Goal: Navigation & Orientation: Find specific page/section

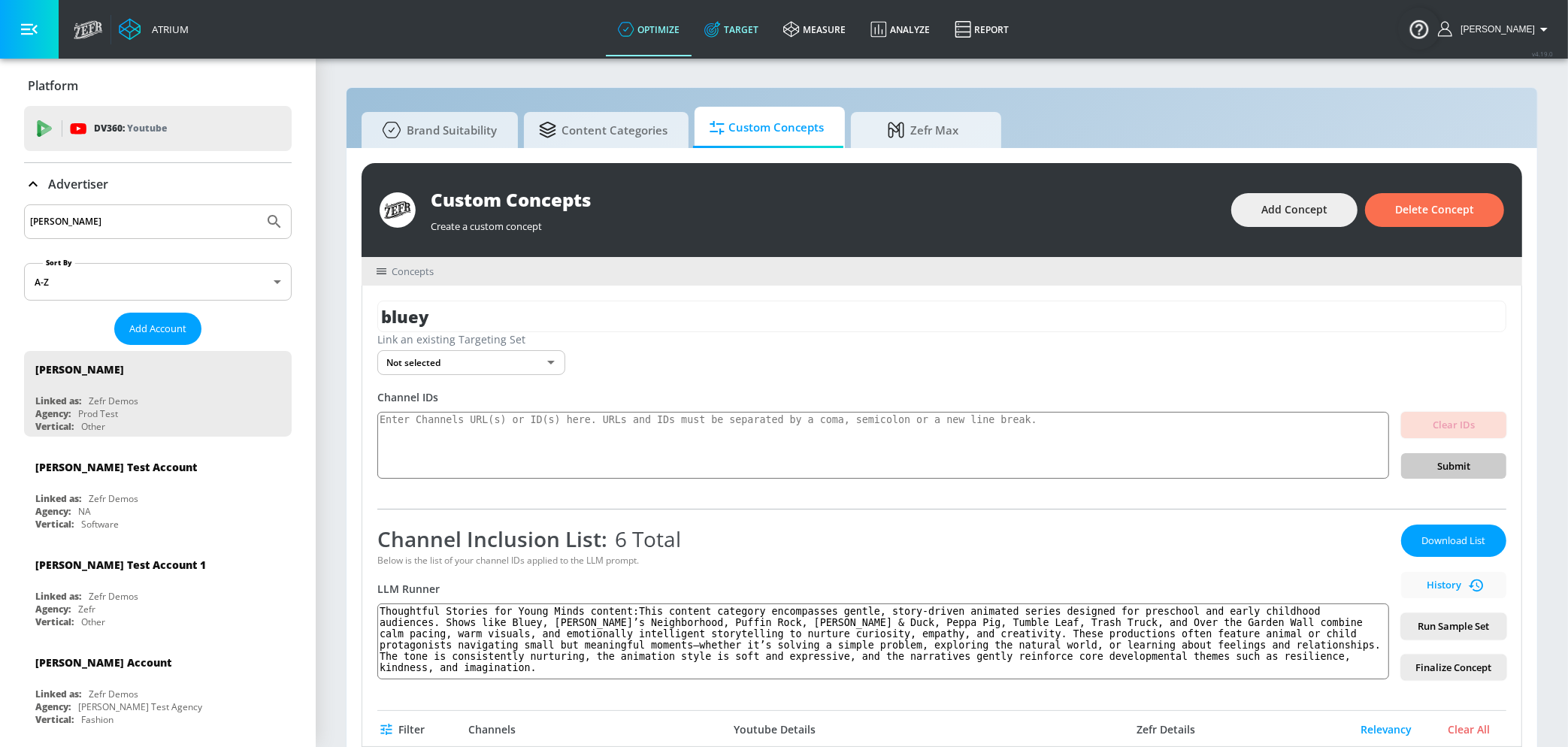
click at [744, 29] on link "Target" at bounding box center [731, 29] width 78 height 54
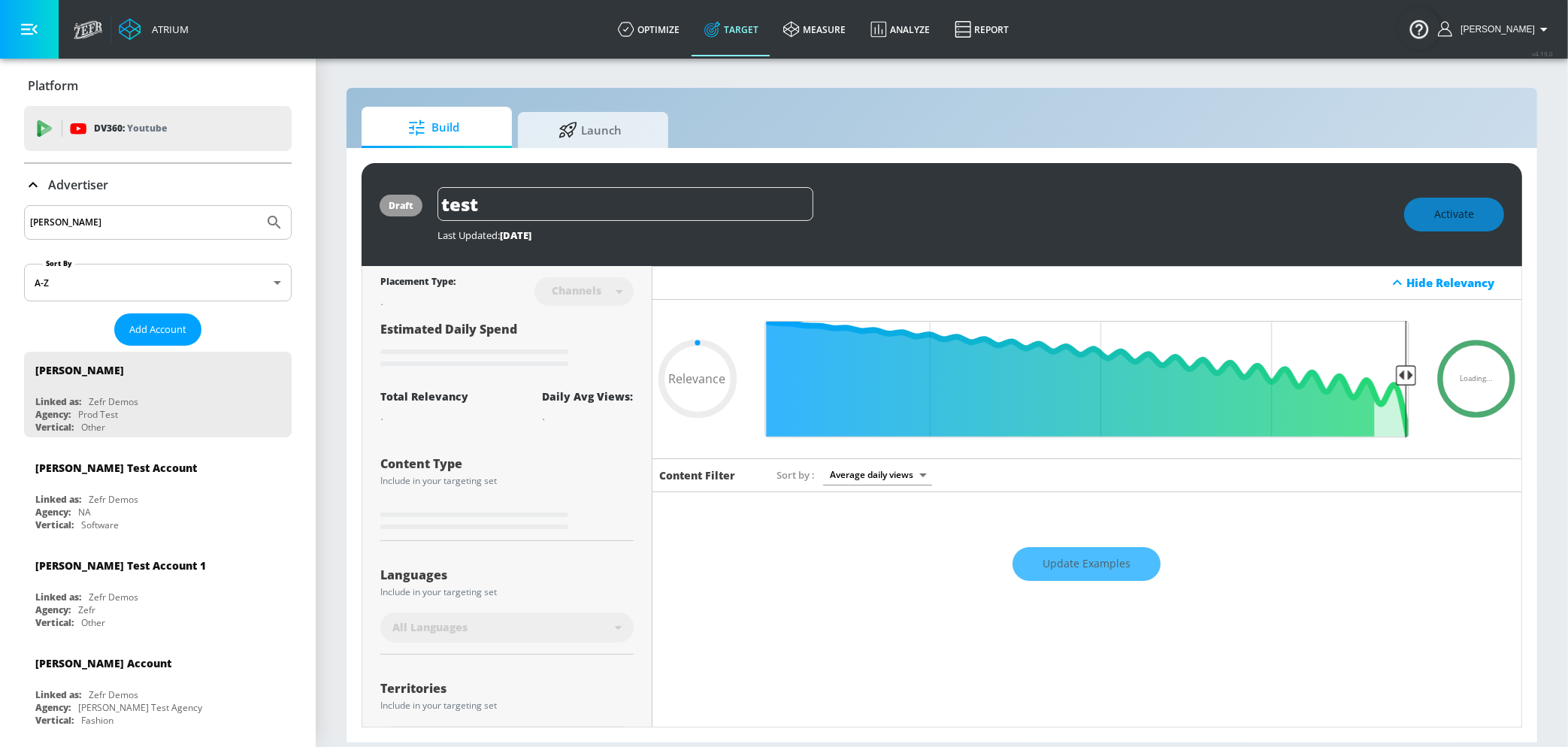
type input "0.71"
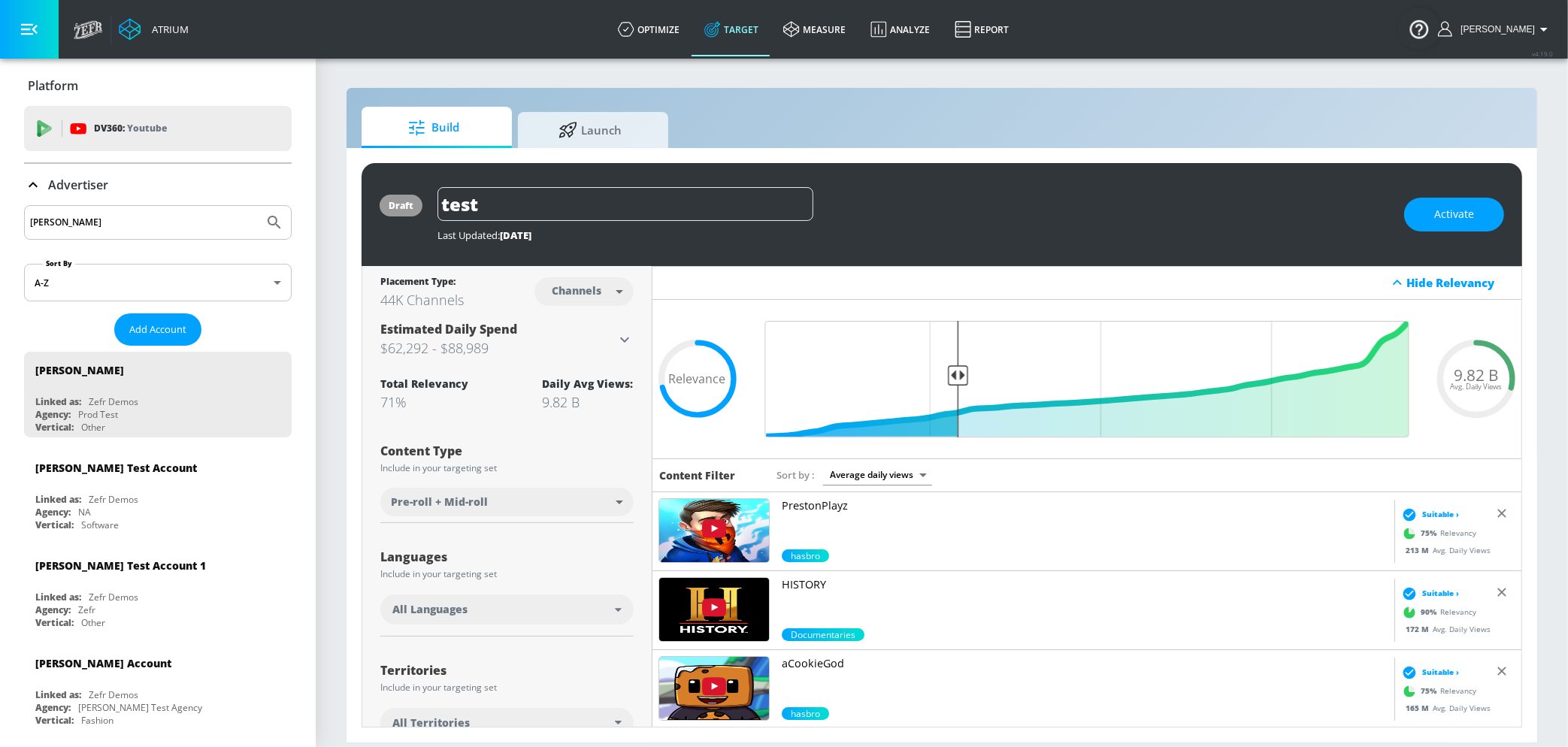
click at [175, 227] on input "[PERSON_NAME]" at bounding box center [144, 222] width 228 height 19
type input "[PERSON_NAME]"
click at [274, 221] on icon "Submit Search" at bounding box center [274, 222] width 18 height 18
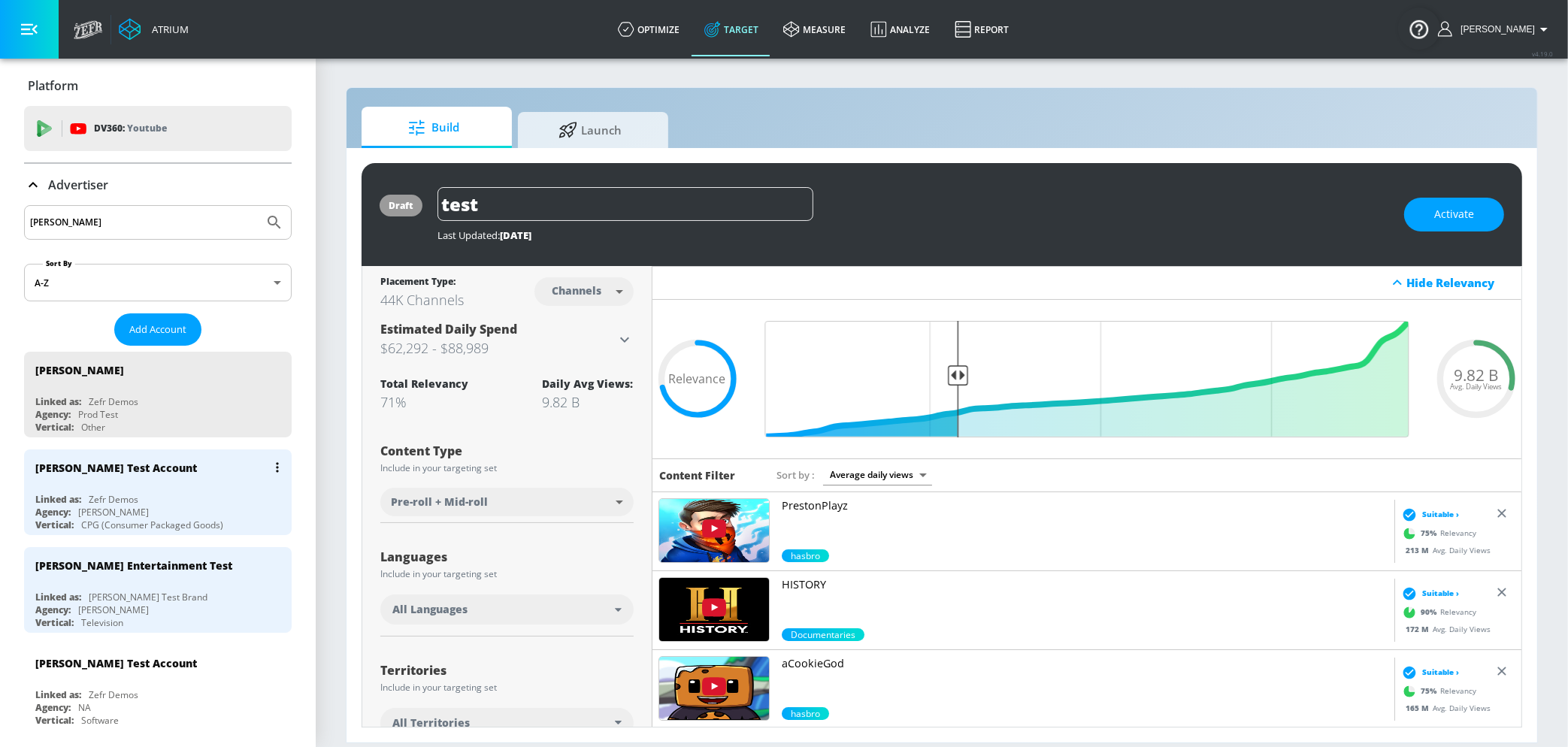
click at [171, 493] on div "Linked as: Zefr Demos" at bounding box center [161, 499] width 252 height 12
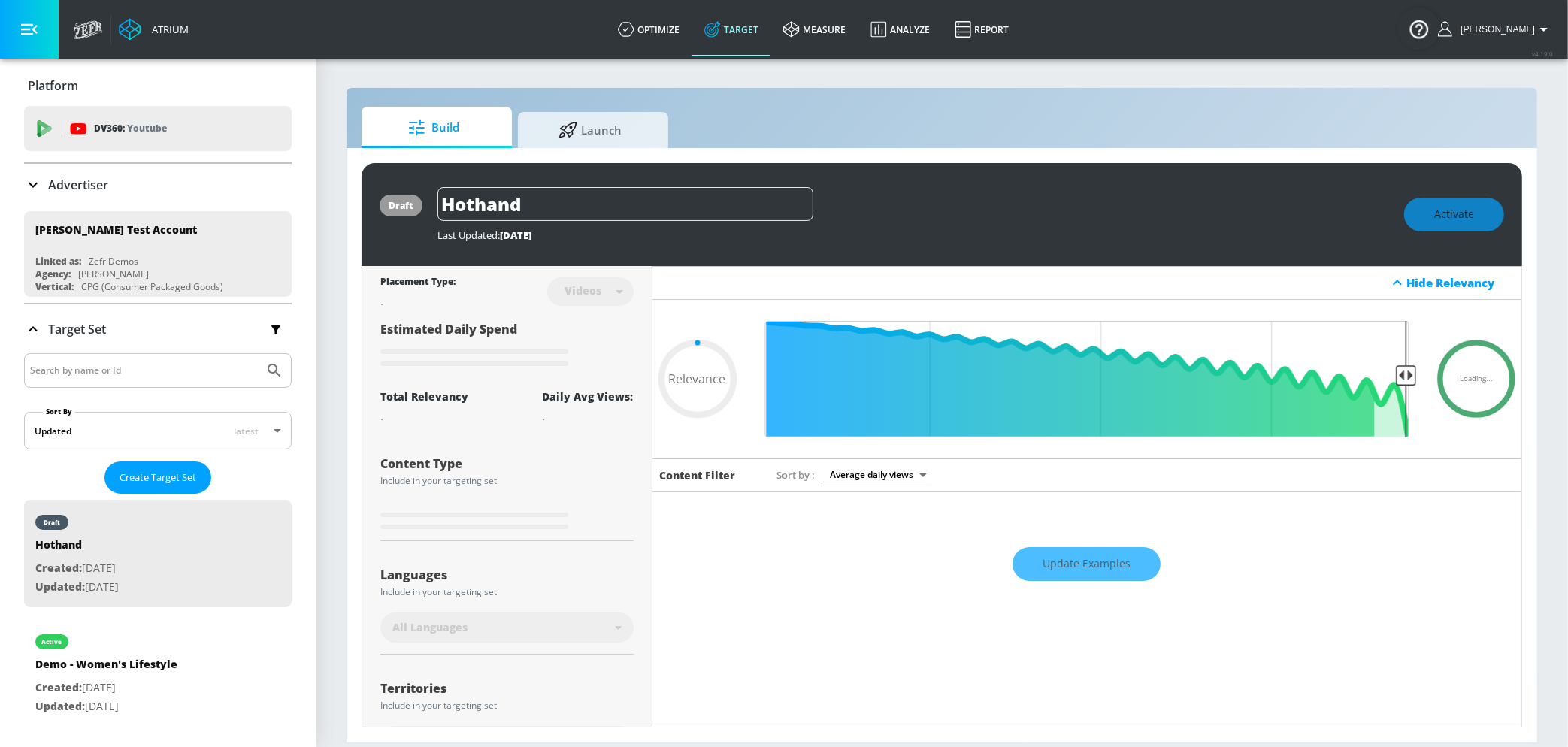
type input "0.05"
click at [636, 133] on span "Launch" at bounding box center [590, 127] width 115 height 36
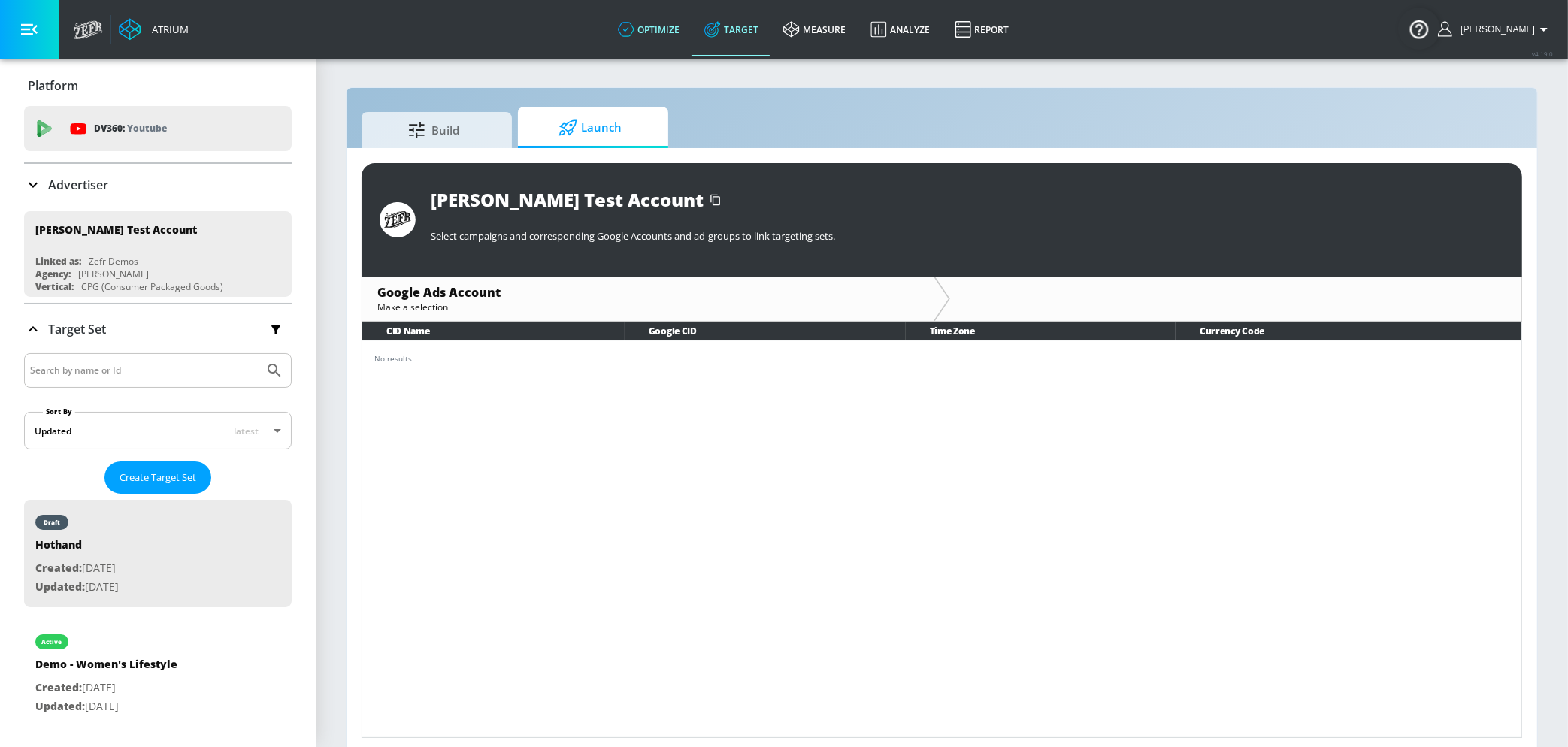
click at [661, 26] on link "optimize" at bounding box center [649, 29] width 86 height 54
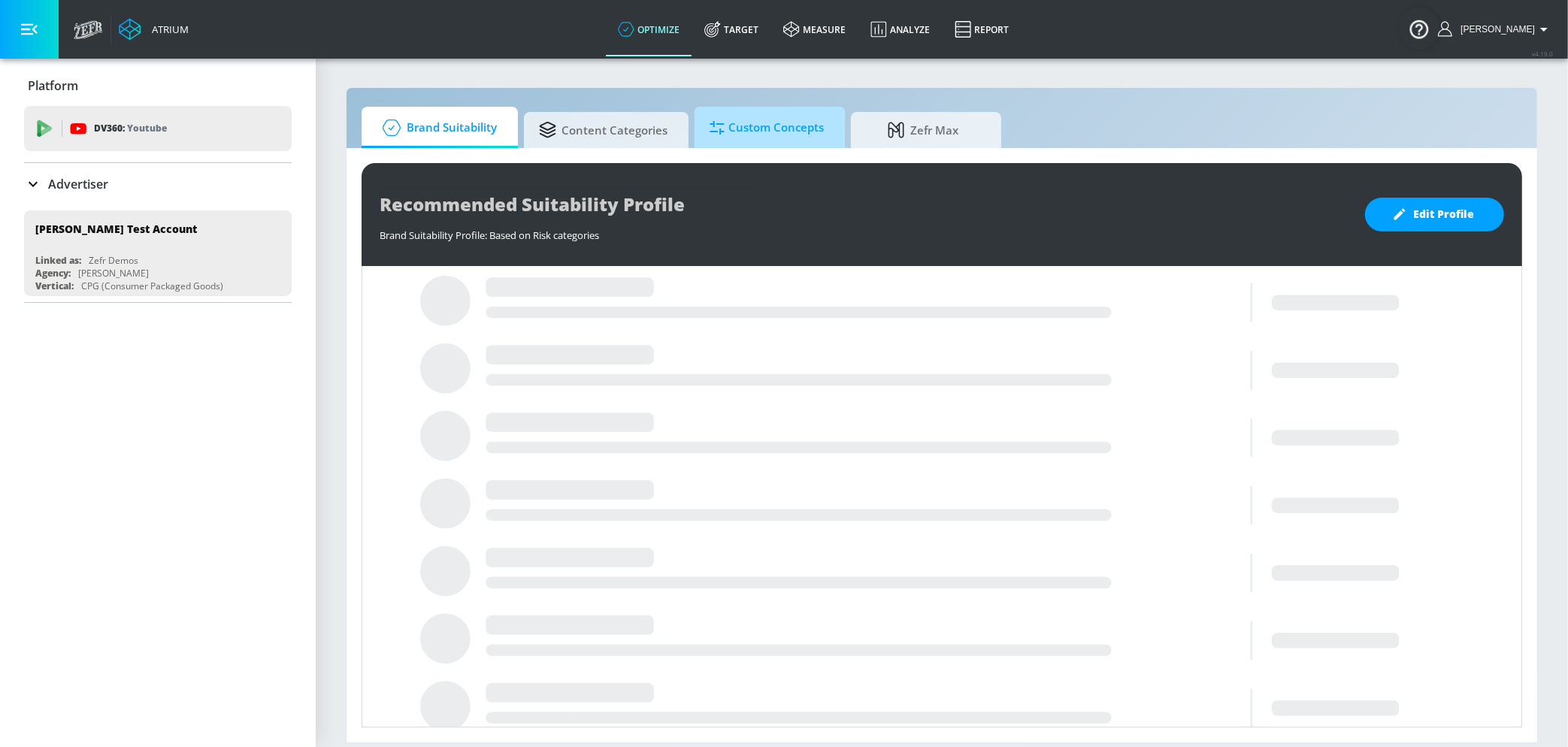
click at [780, 131] on span "Custom Concepts" at bounding box center [767, 127] width 115 height 36
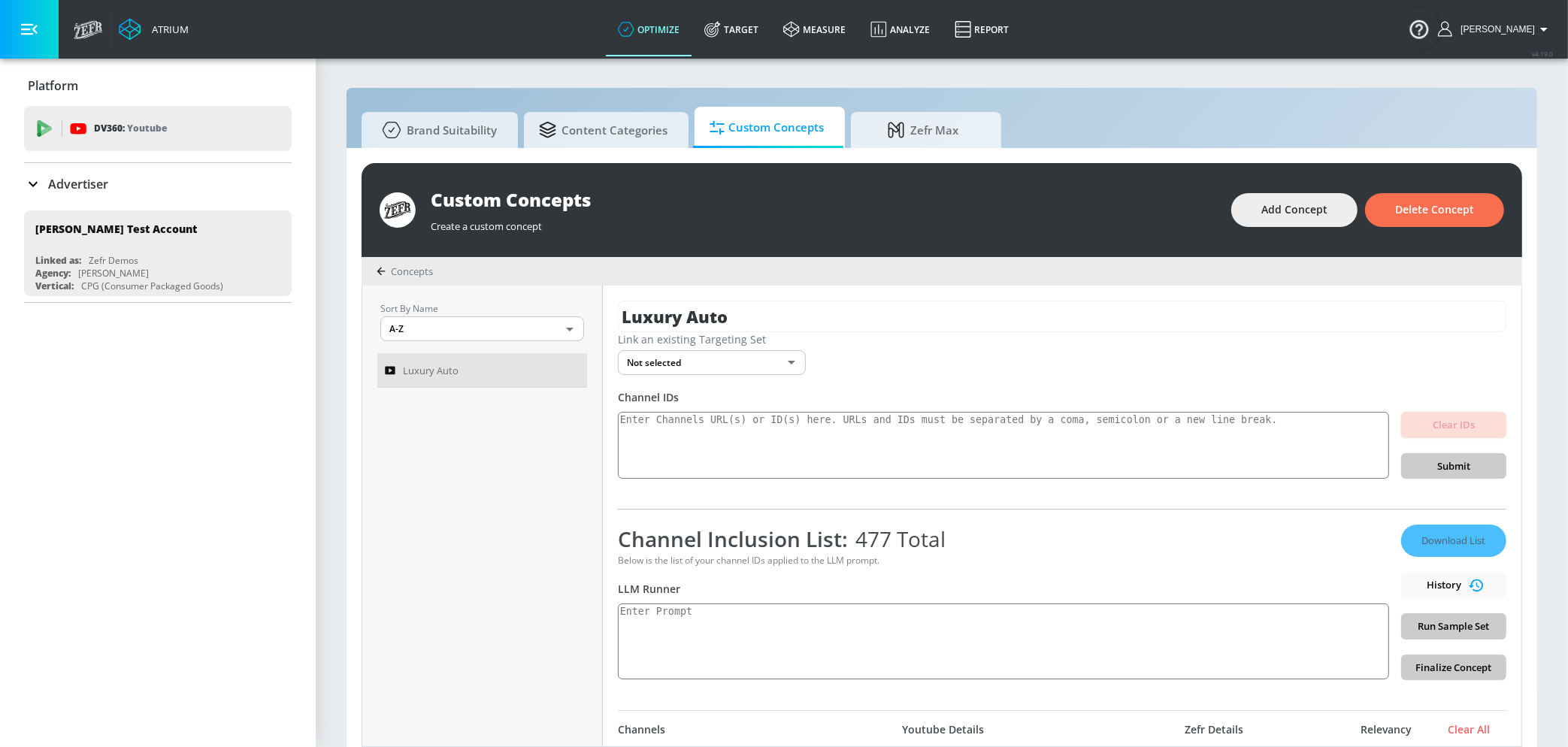
click at [106, 176] on p "Advertiser" at bounding box center [78, 183] width 60 height 17
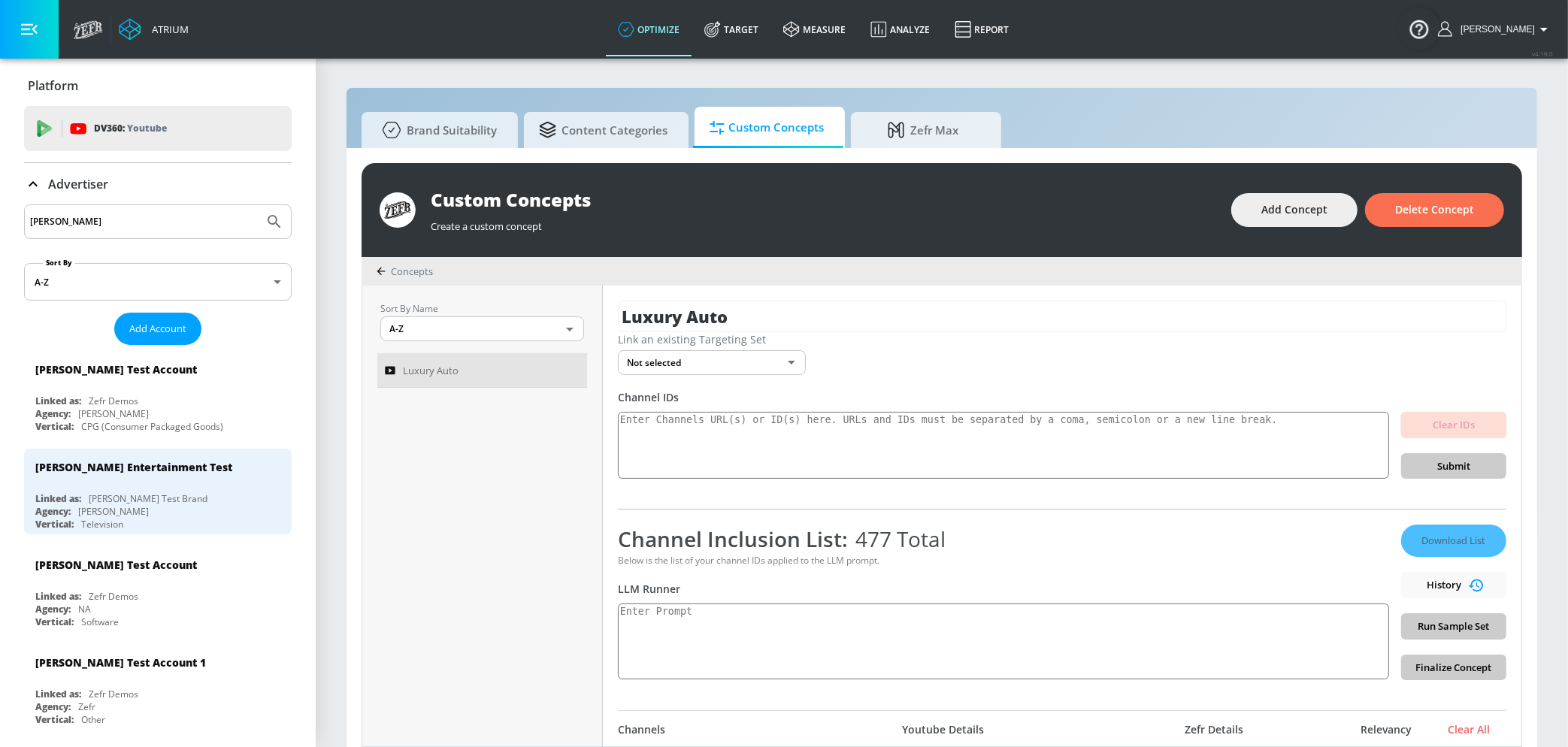
click at [110, 225] on input "[PERSON_NAME]" at bounding box center [144, 221] width 228 height 19
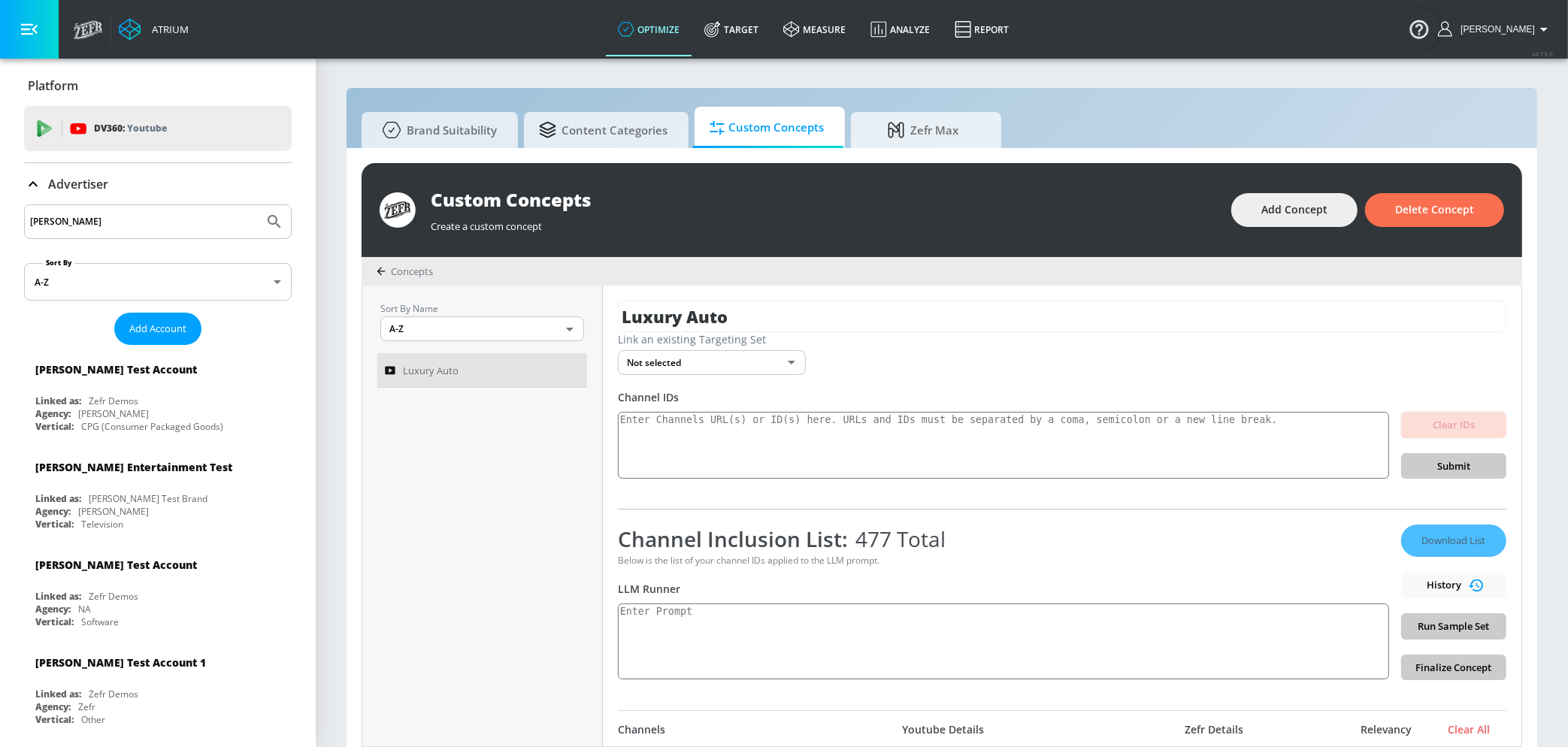
type input "[PERSON_NAME]"
click at [258, 205] on button "Submit Search" at bounding box center [274, 222] width 34 height 34
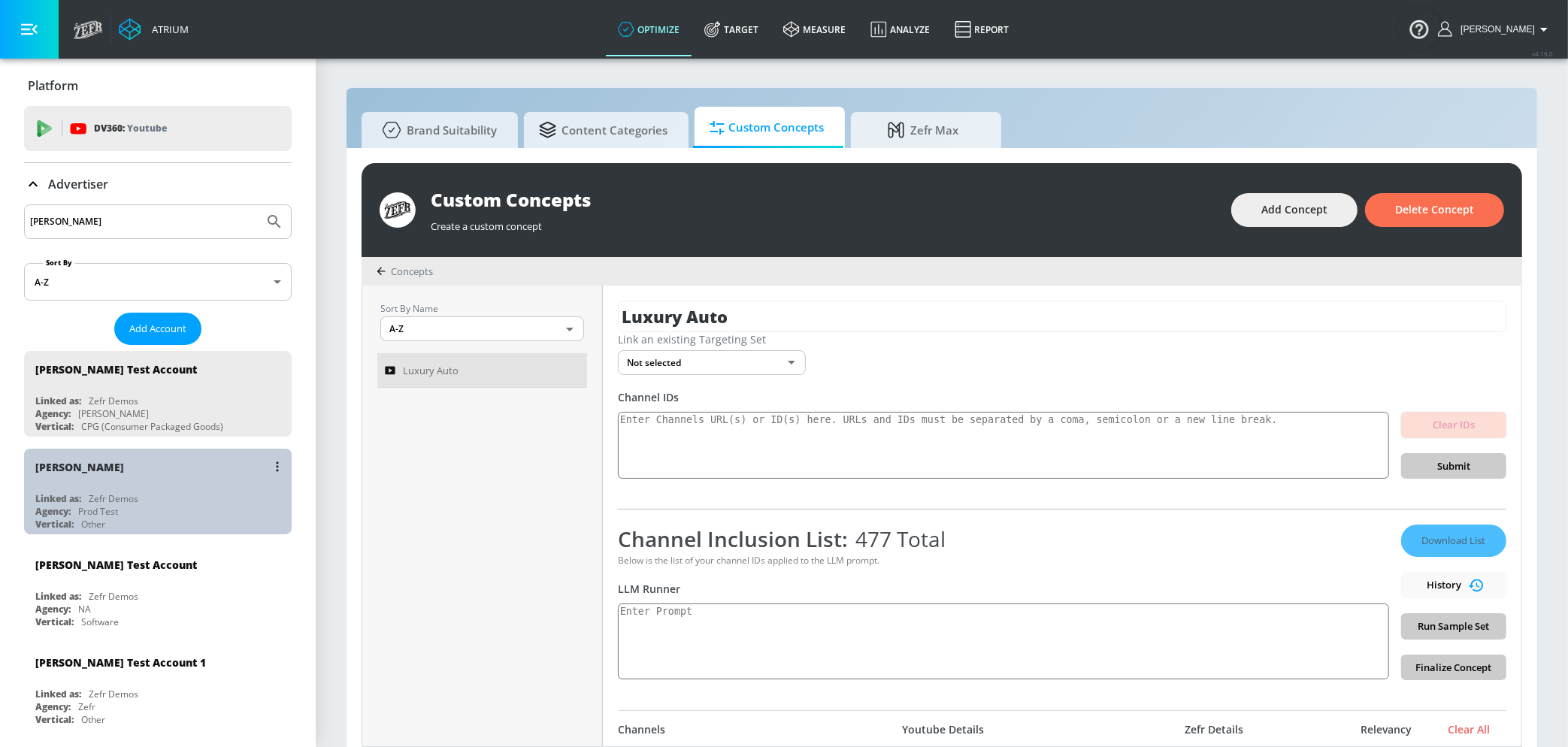
click at [138, 510] on div "Agency: Prod Test" at bounding box center [161, 512] width 252 height 12
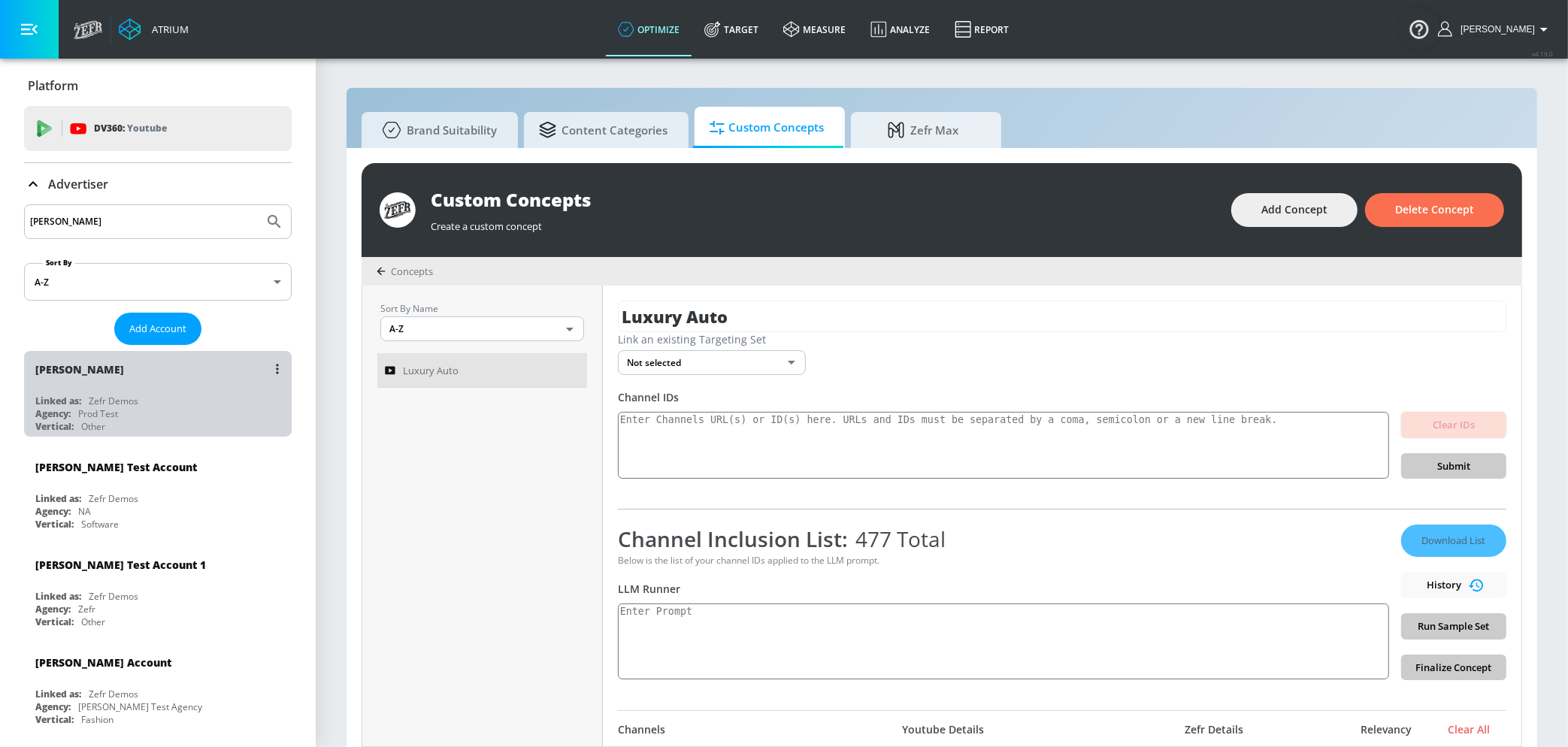
click at [104, 397] on div "Zefr Demos" at bounding box center [114, 400] width 49 height 12
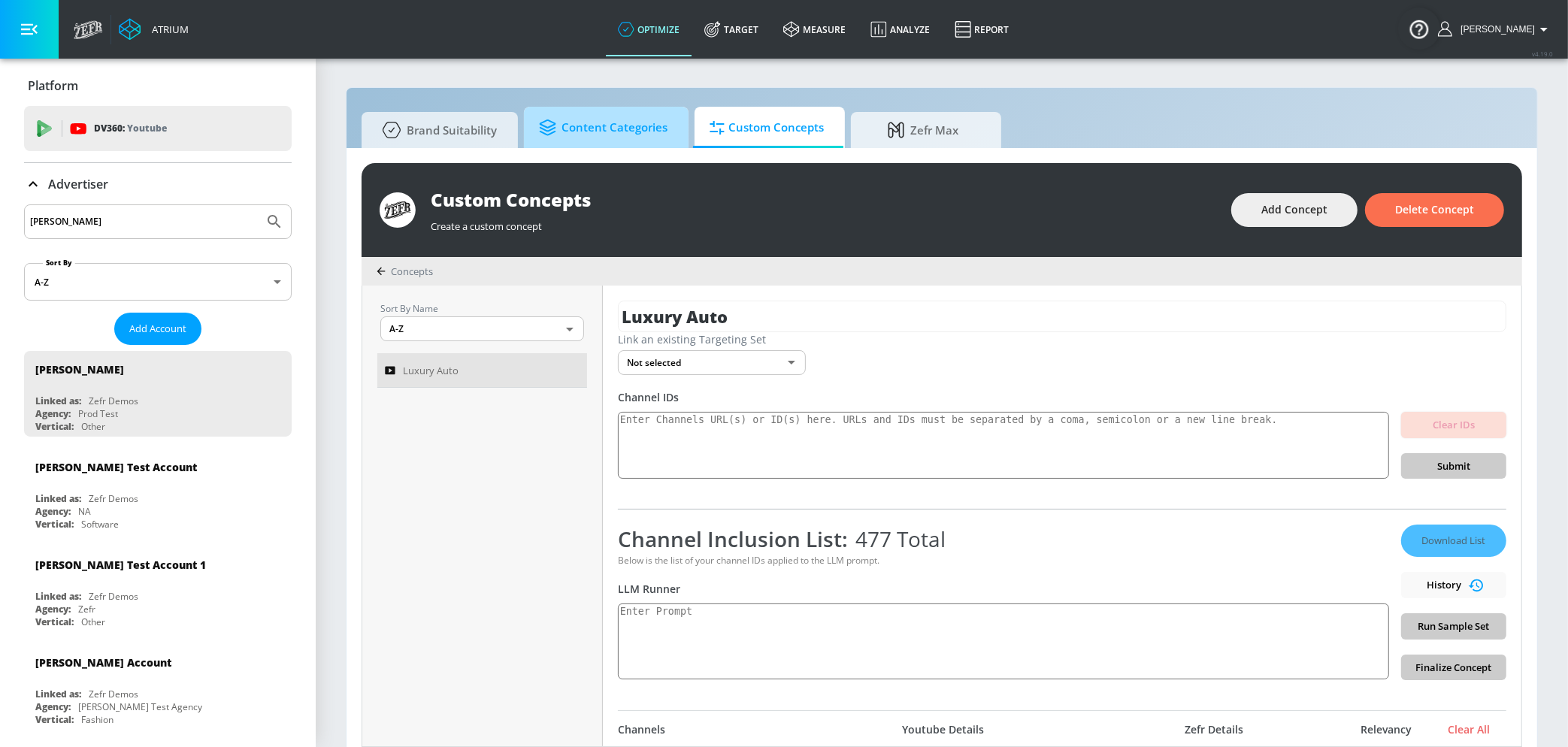
click at [601, 113] on span "Content Categories" at bounding box center [603, 127] width 129 height 36
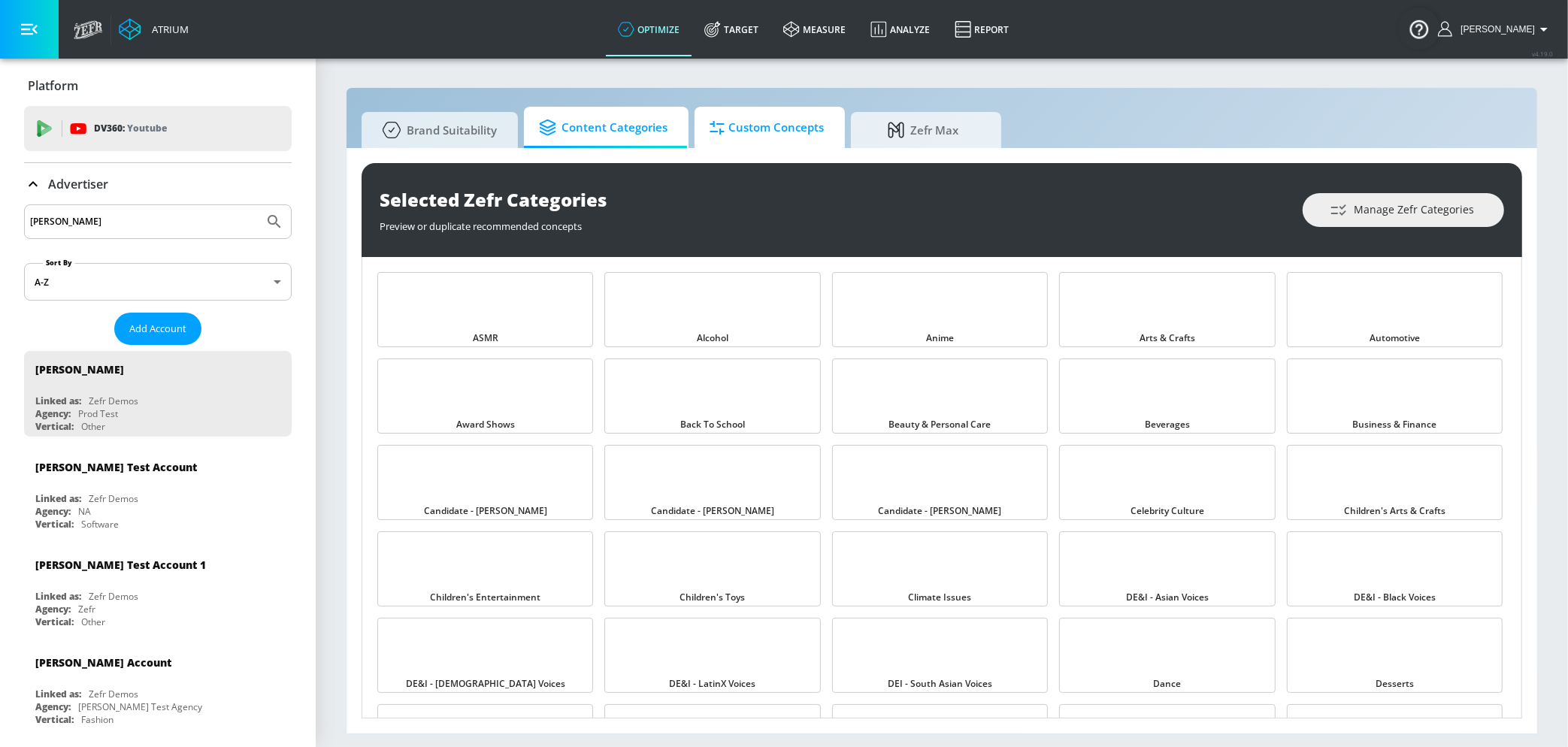
click at [765, 118] on span "Custom Concepts" at bounding box center [767, 127] width 115 height 36
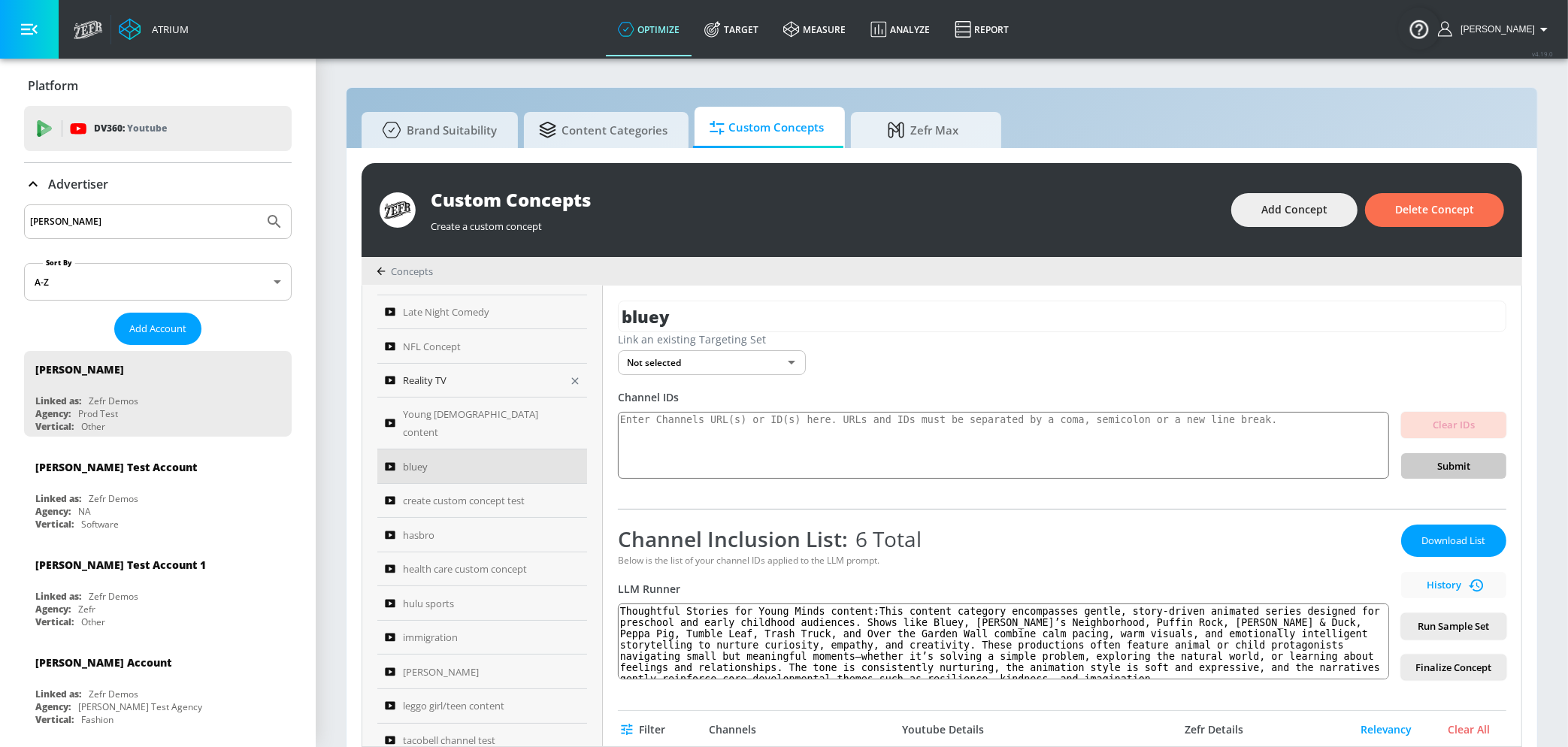
scroll to position [233, 0]
click at [497, 412] on span "Young [DEMOGRAPHIC_DATA] content" at bounding box center [481, 419] width 156 height 36
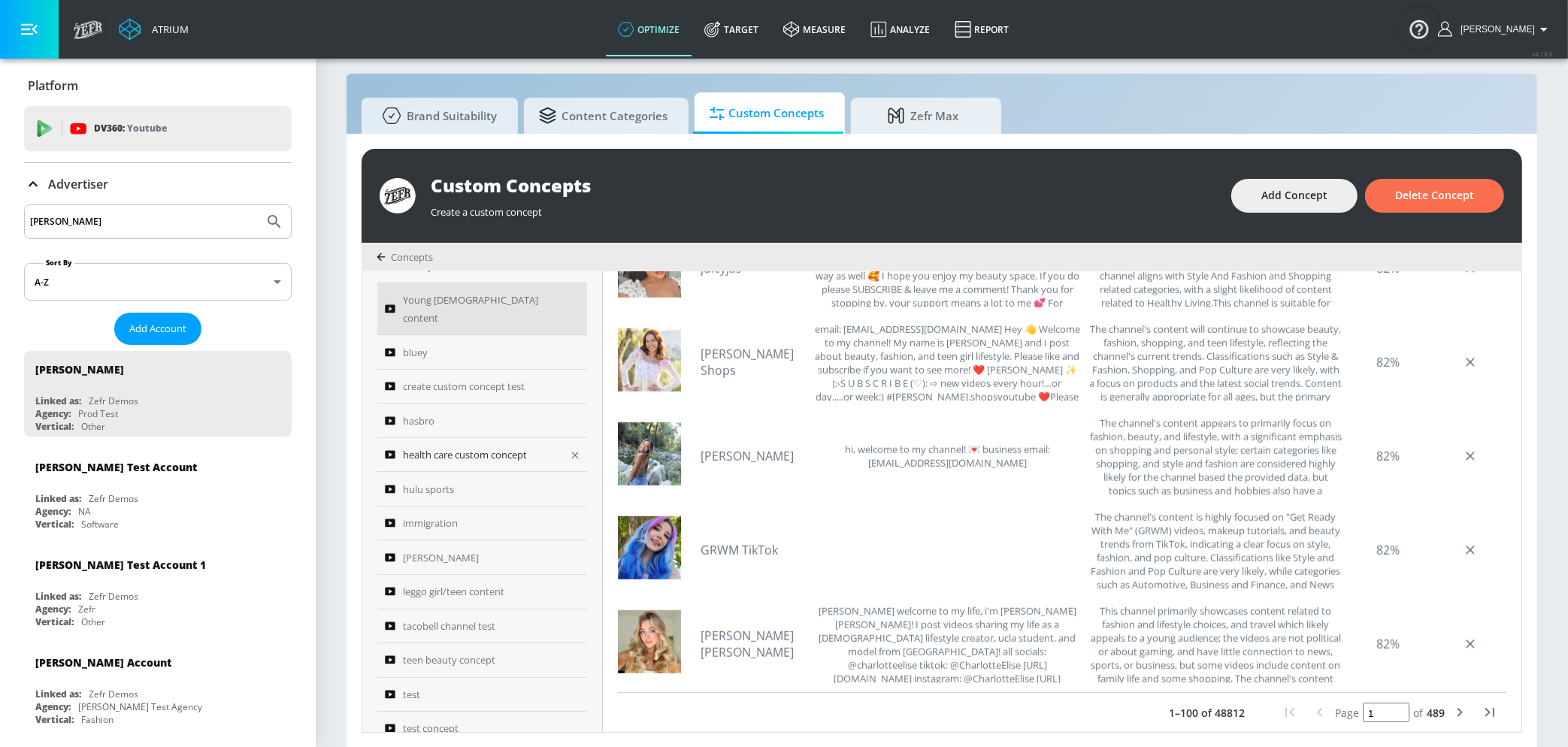
scroll to position [318, 0]
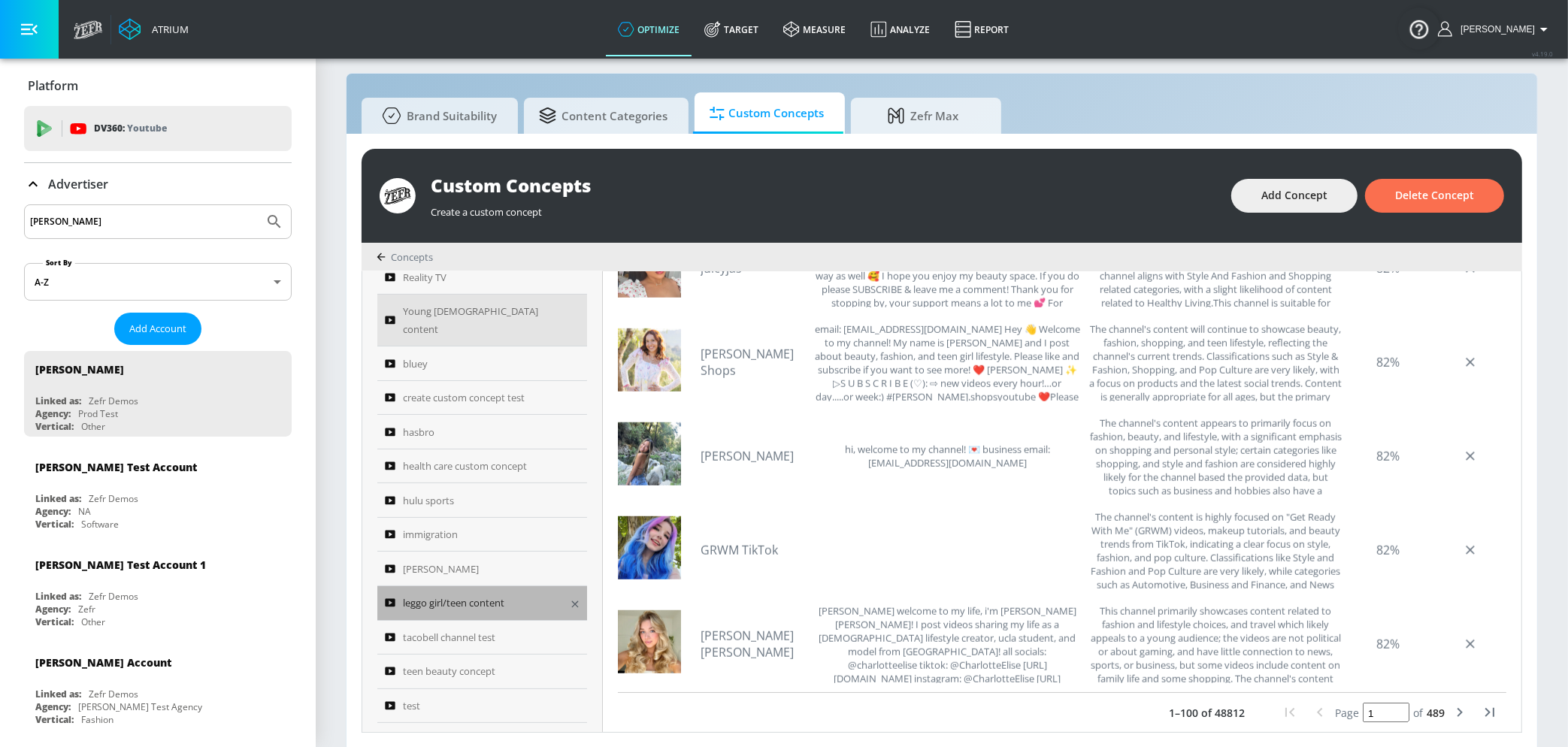
click at [534, 594] on div "leggo girl/teen content" at bounding box center [472, 602] width 175 height 18
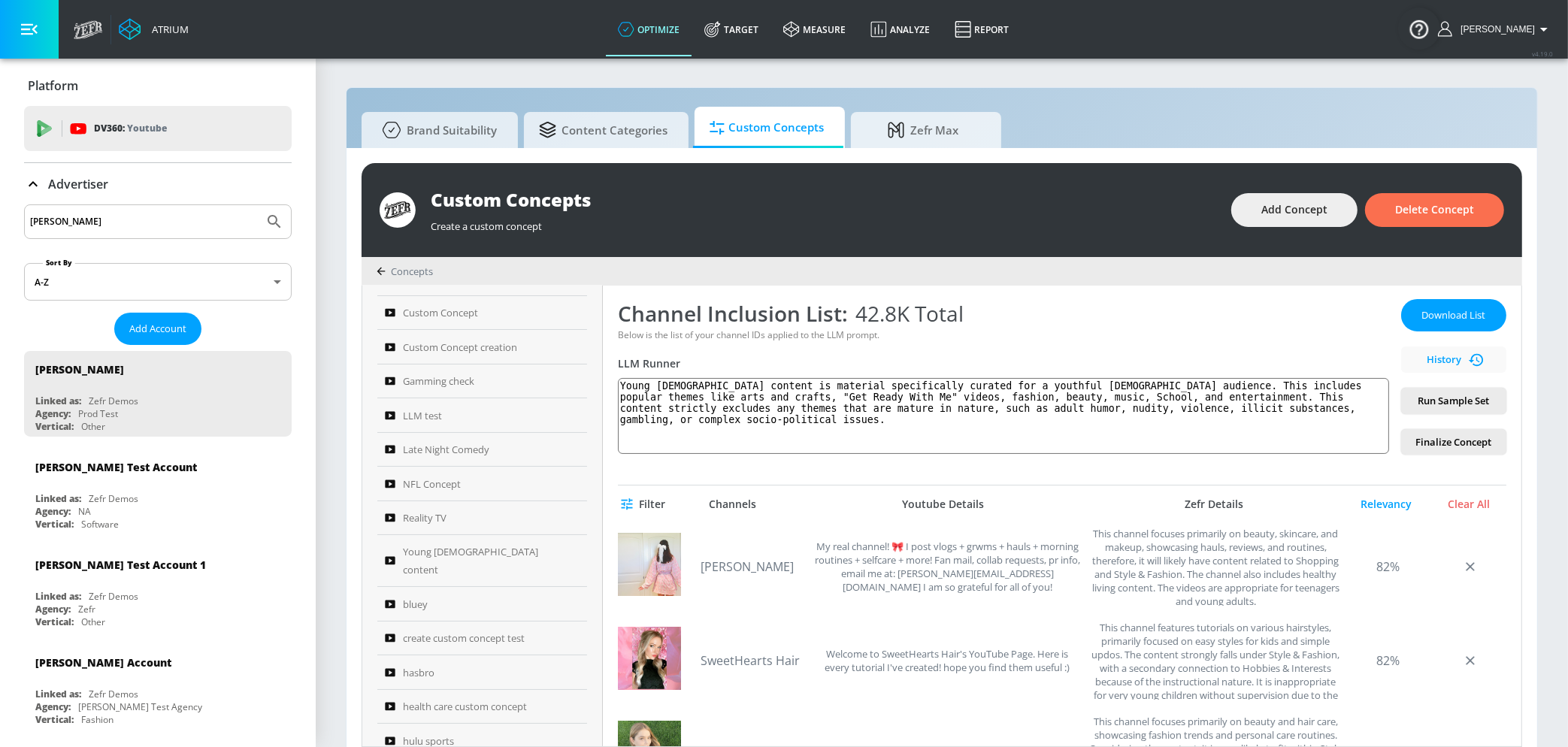
scroll to position [91, 0]
